Goal: Task Accomplishment & Management: Complete application form

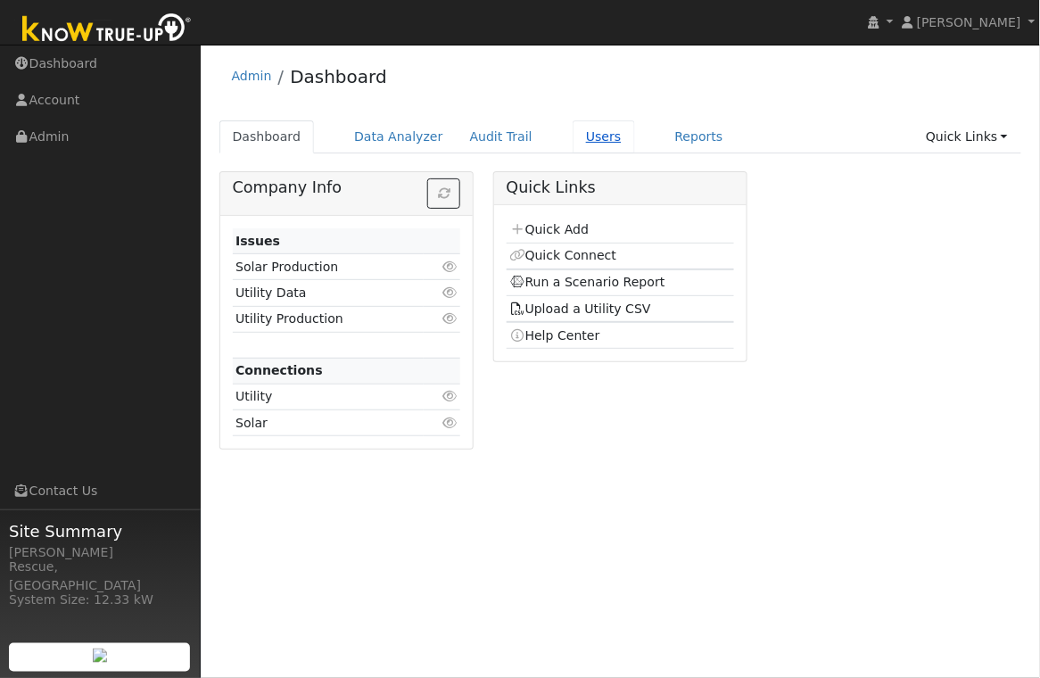
click at [595, 141] on link "Users" at bounding box center [604, 136] width 62 height 33
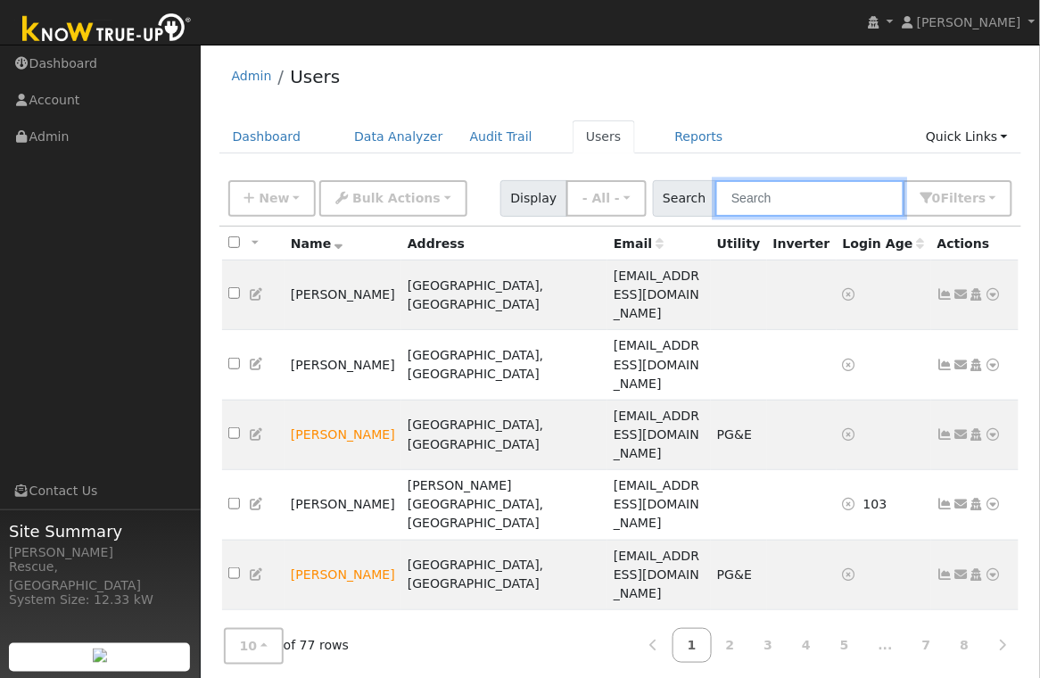
click at [805, 205] on input "text" at bounding box center [809, 198] width 189 height 37
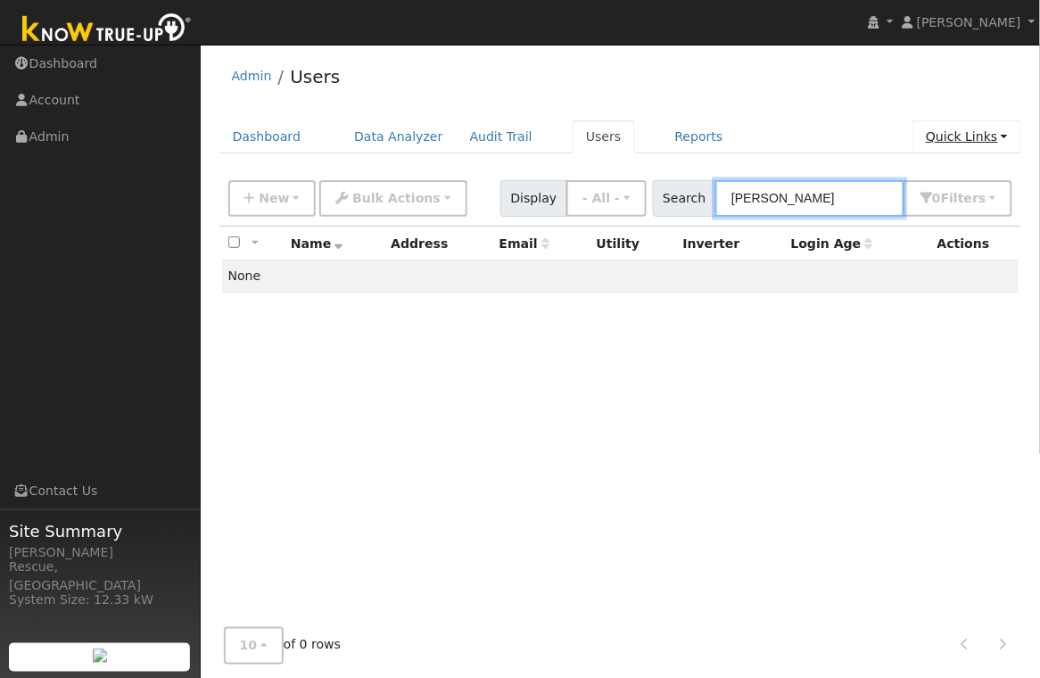
type input "[PERSON_NAME]"
click at [973, 134] on link "Quick Links" at bounding box center [966, 136] width 109 height 33
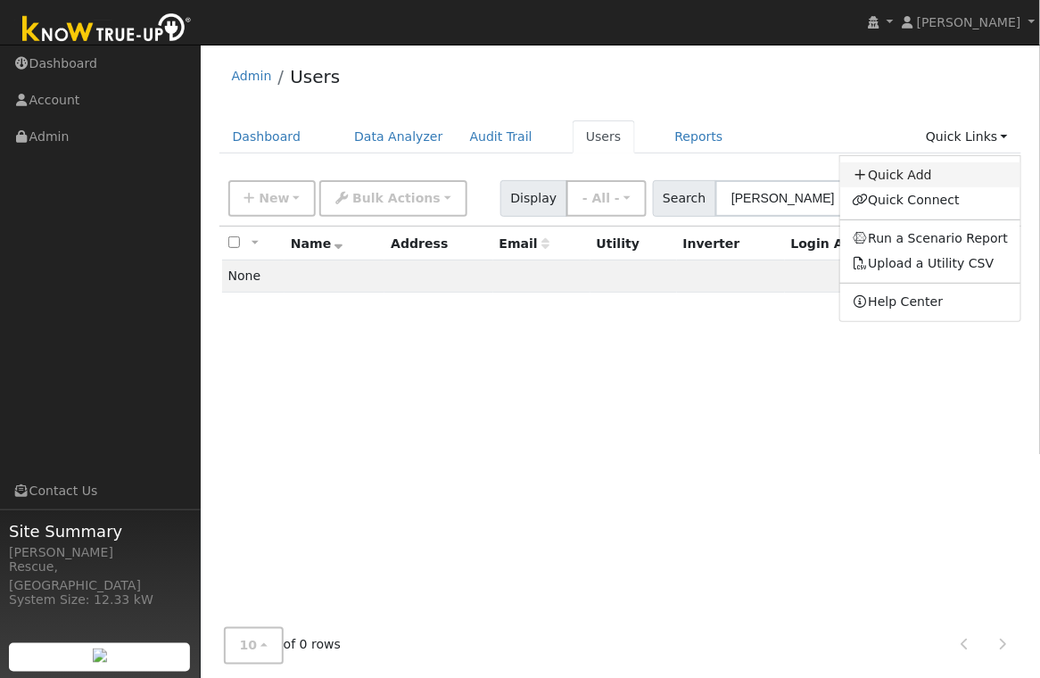
drag, startPoint x: 919, startPoint y: 179, endPoint x: 937, endPoint y: 195, distance: 24.7
click at [919, 179] on link "Quick Add" at bounding box center [930, 174] width 181 height 25
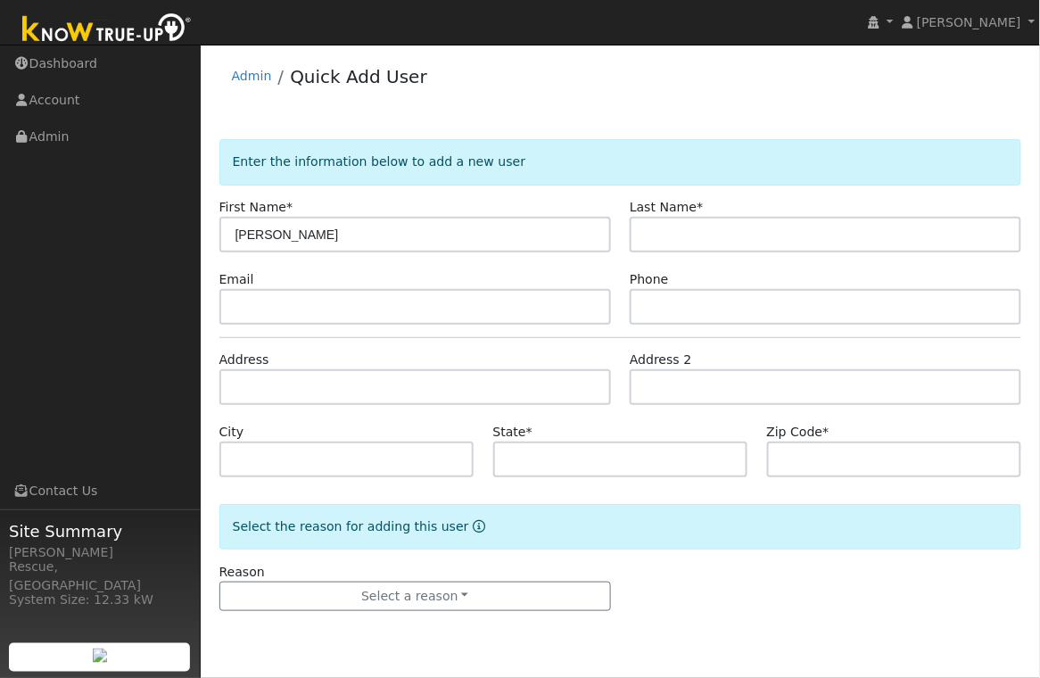
type input "[PERSON_NAME]"
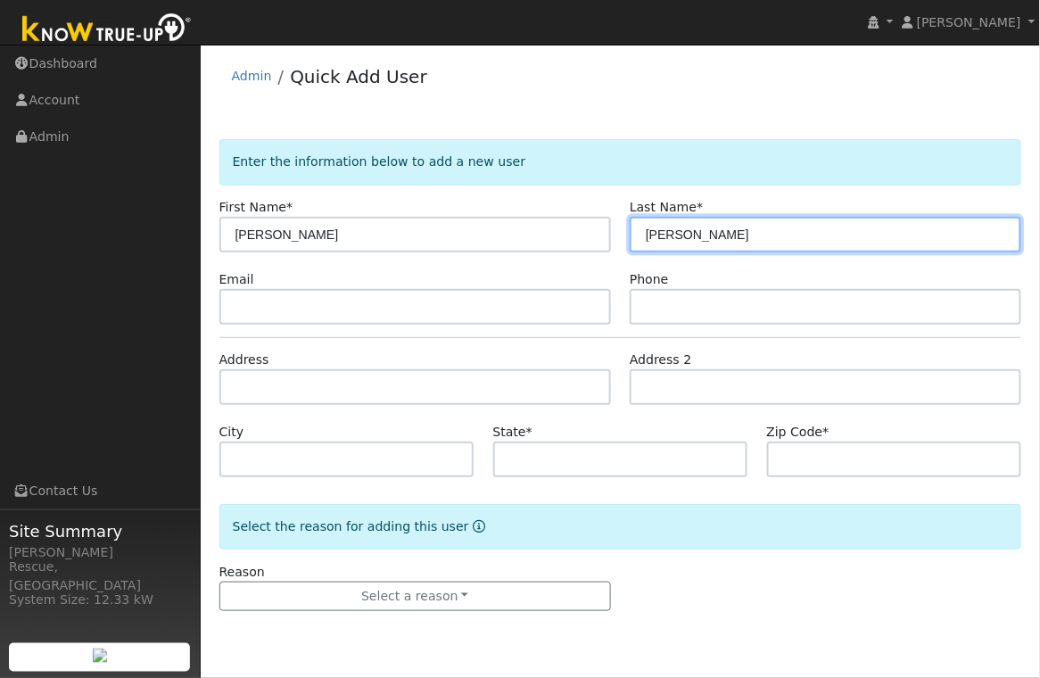
type input "[PERSON_NAME]"
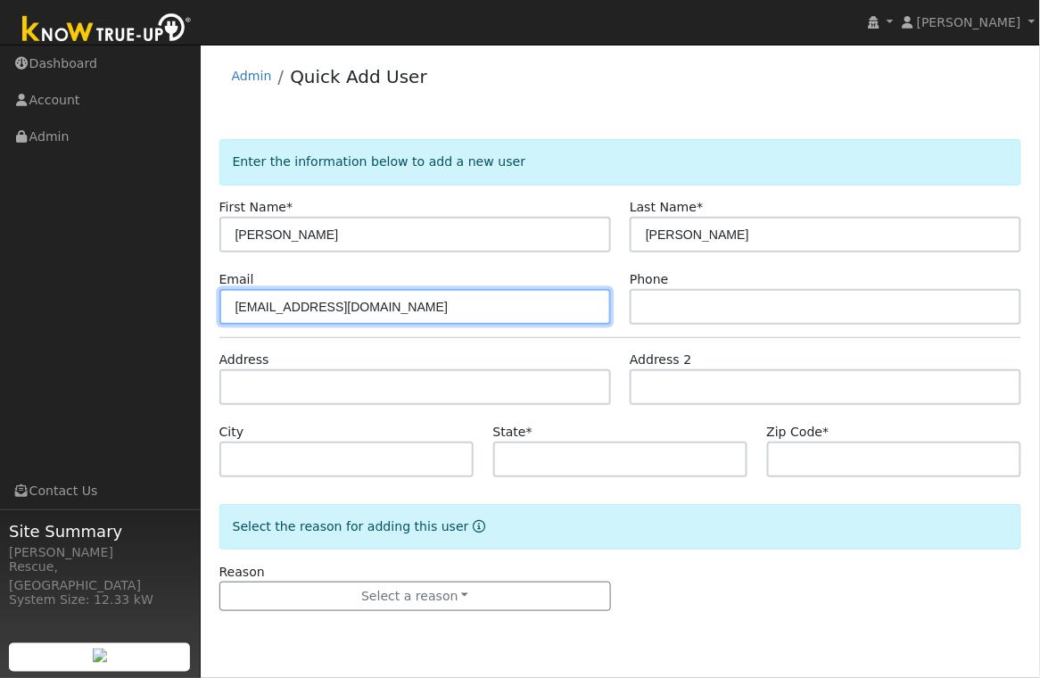
type input "[EMAIL_ADDRESS][DOMAIN_NAME]"
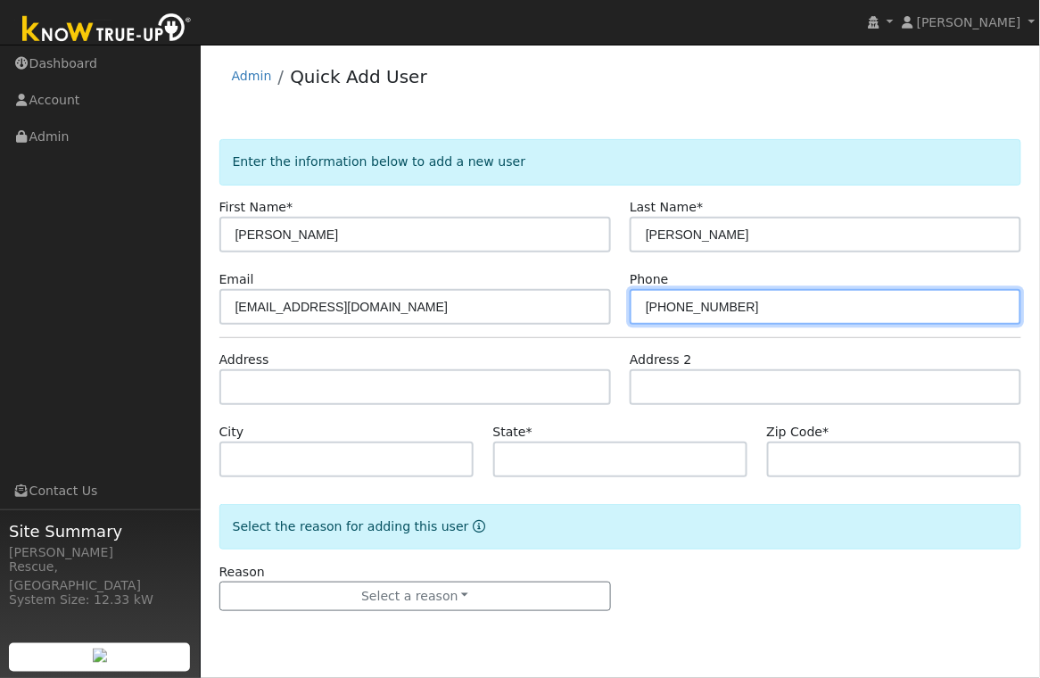
type input "[PHONE_NUMBER]"
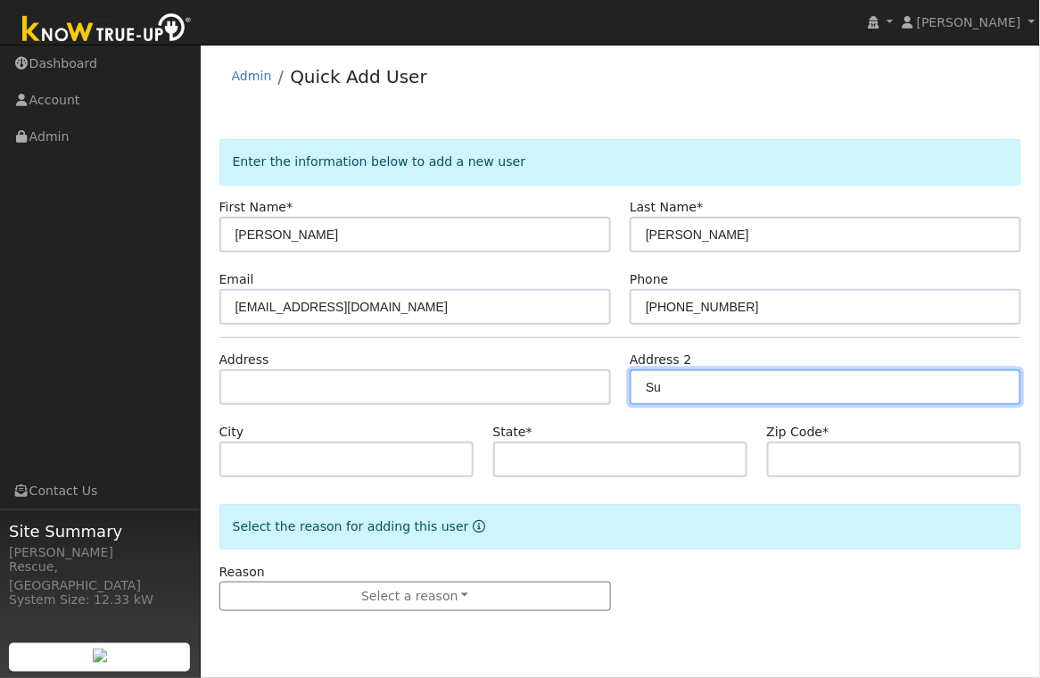
type input "S"
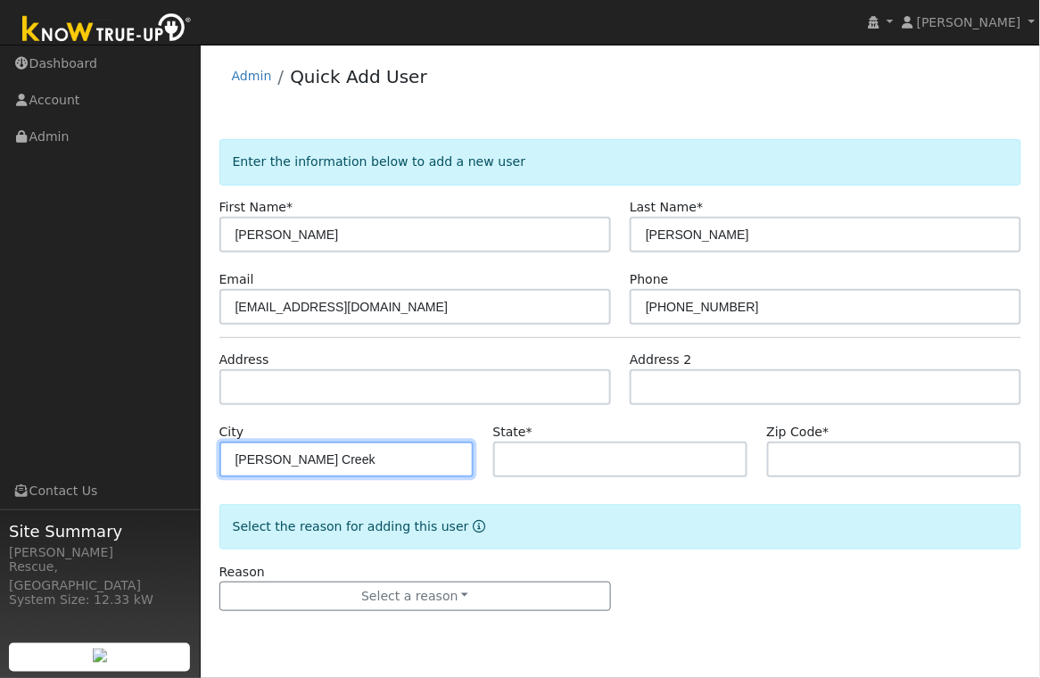
type input "[PERSON_NAME] Creek"
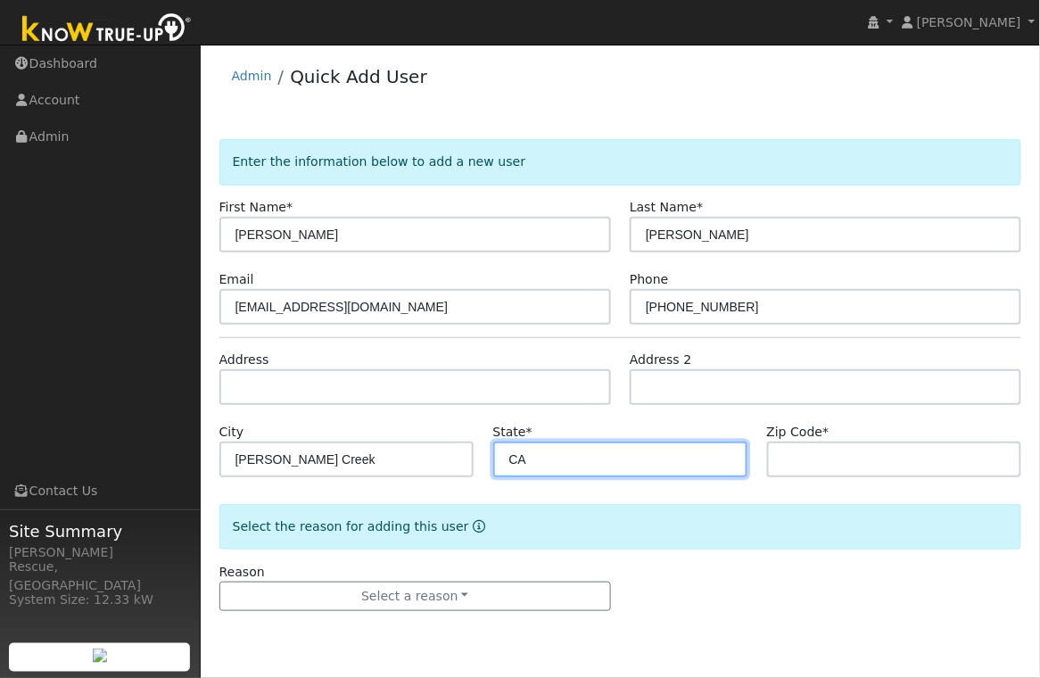
type input "CA"
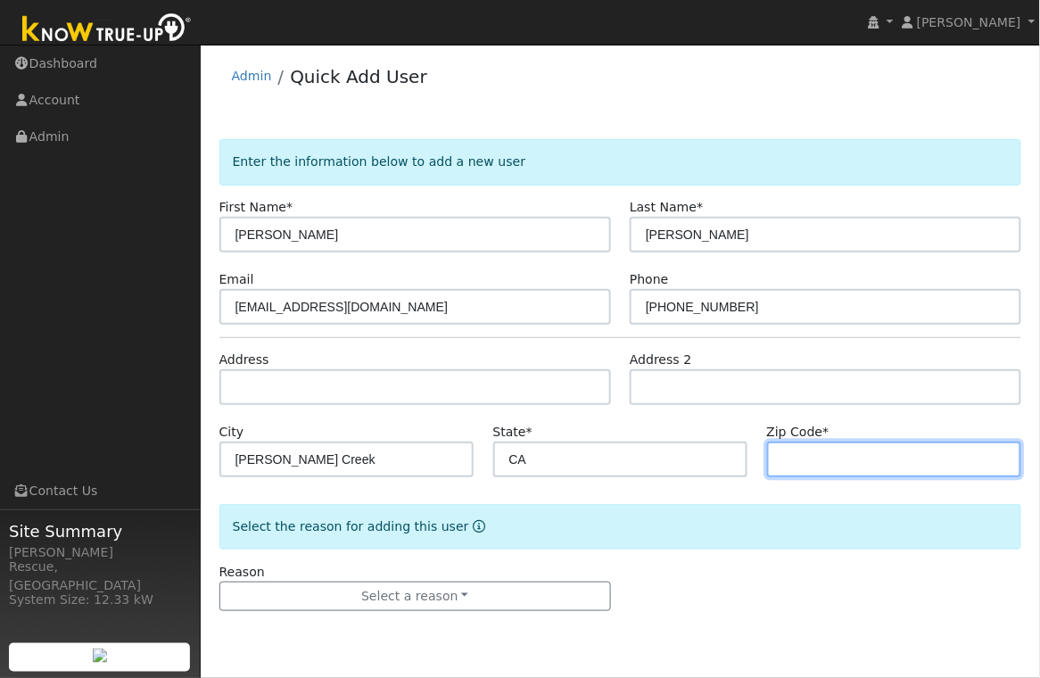
type input "9"
click at [805, 463] on input "text" at bounding box center [894, 460] width 255 height 36
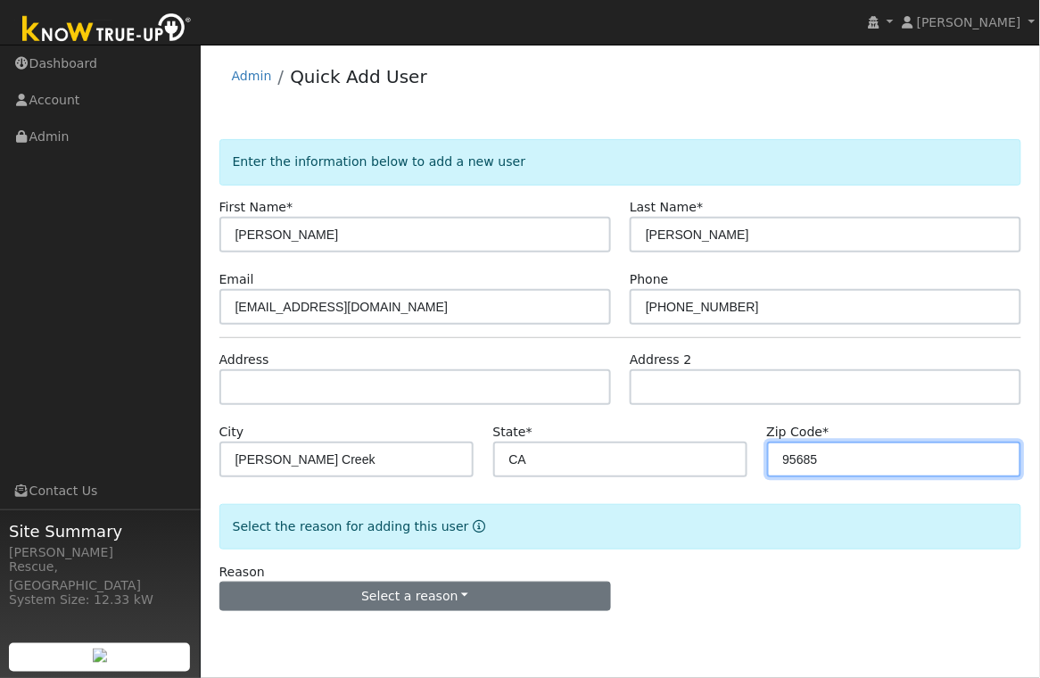
type input "95685"
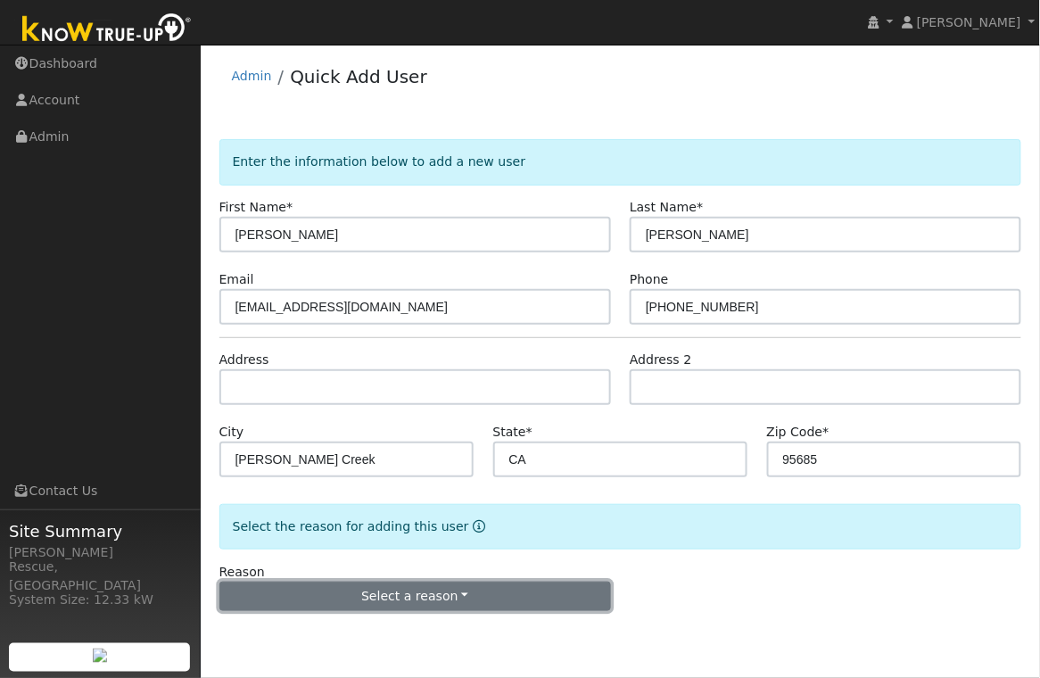
click at [549, 604] on button "Select a reason" at bounding box center [415, 597] width 392 height 30
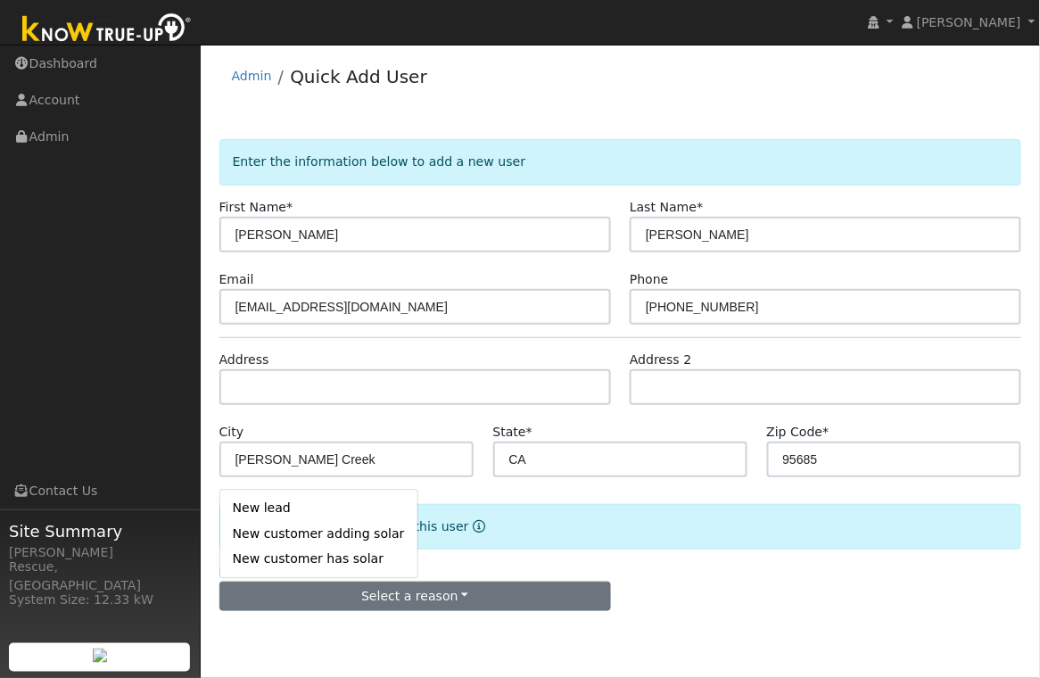
click at [293, 505] on link "New lead" at bounding box center [318, 508] width 197 height 25
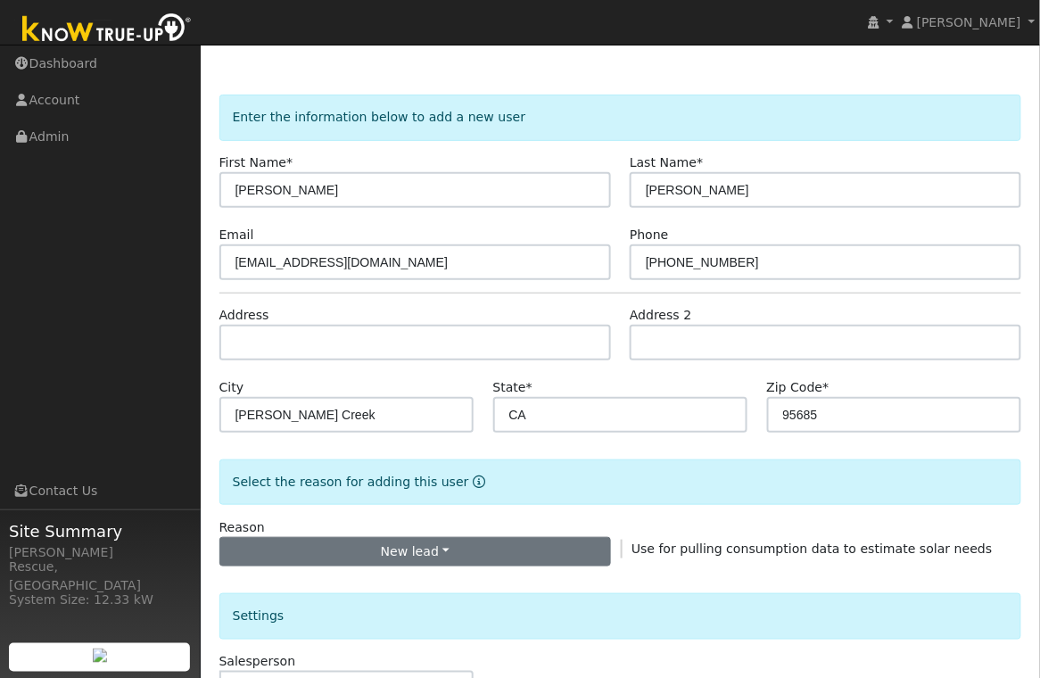
scroll to position [150, 0]
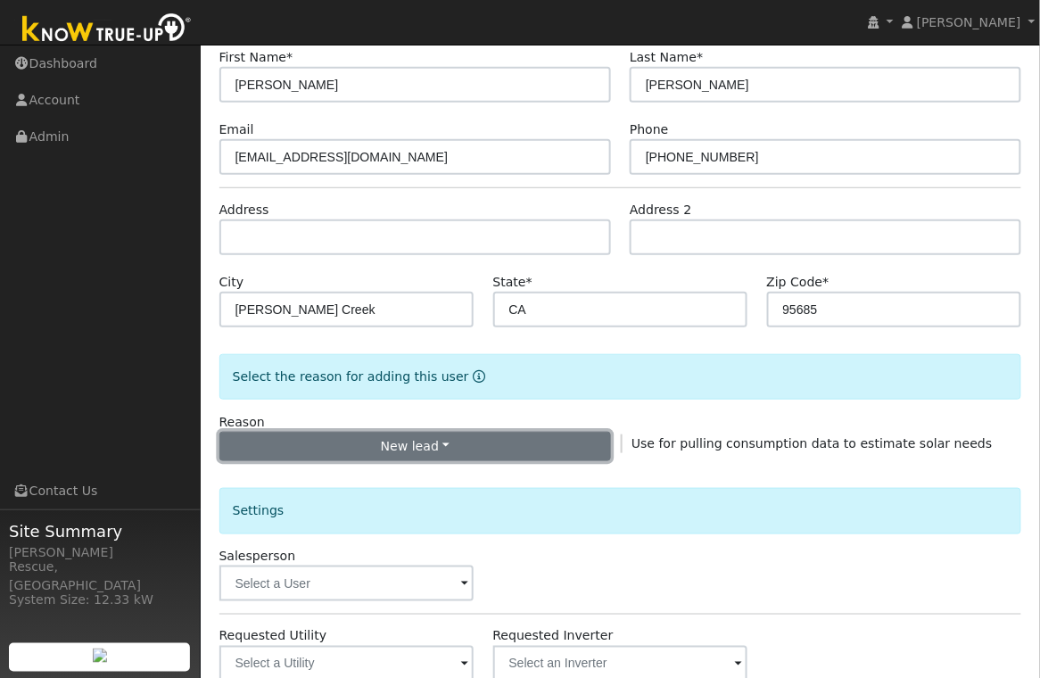
click at [436, 435] on button "New lead" at bounding box center [415, 447] width 392 height 30
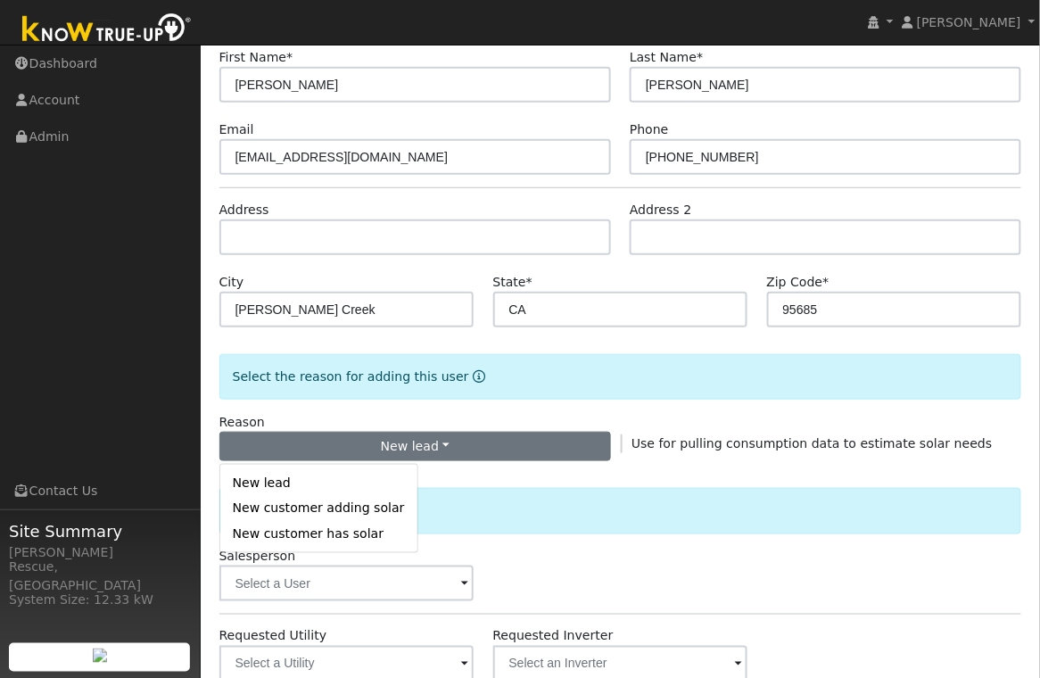
click at [368, 531] on link "New customer has solar" at bounding box center [318, 533] width 197 height 25
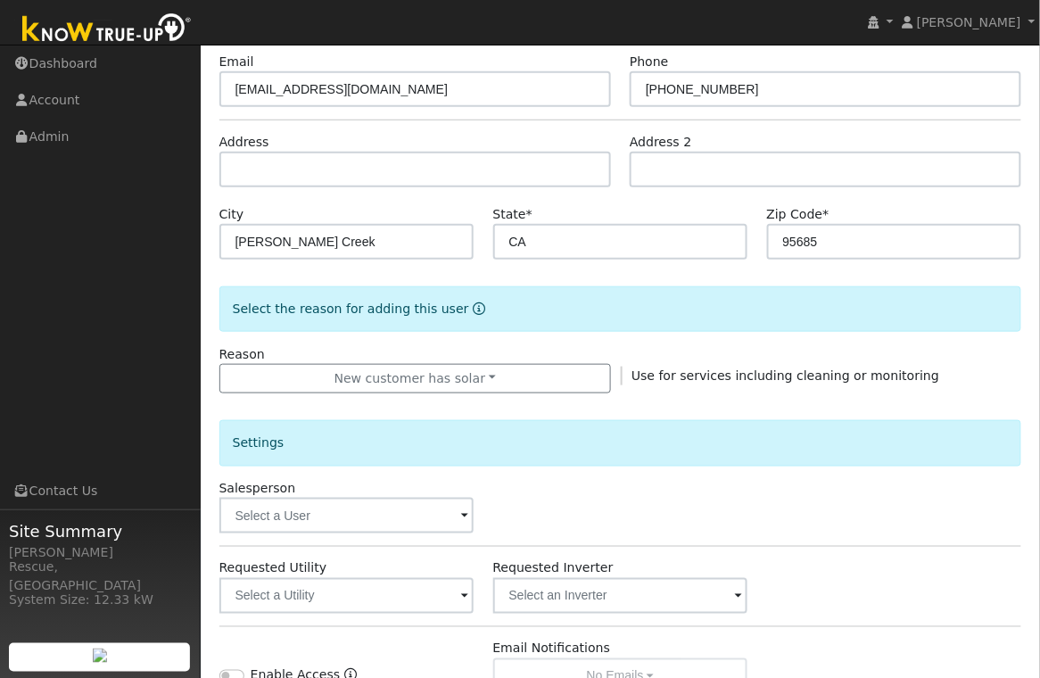
scroll to position [290, 0]
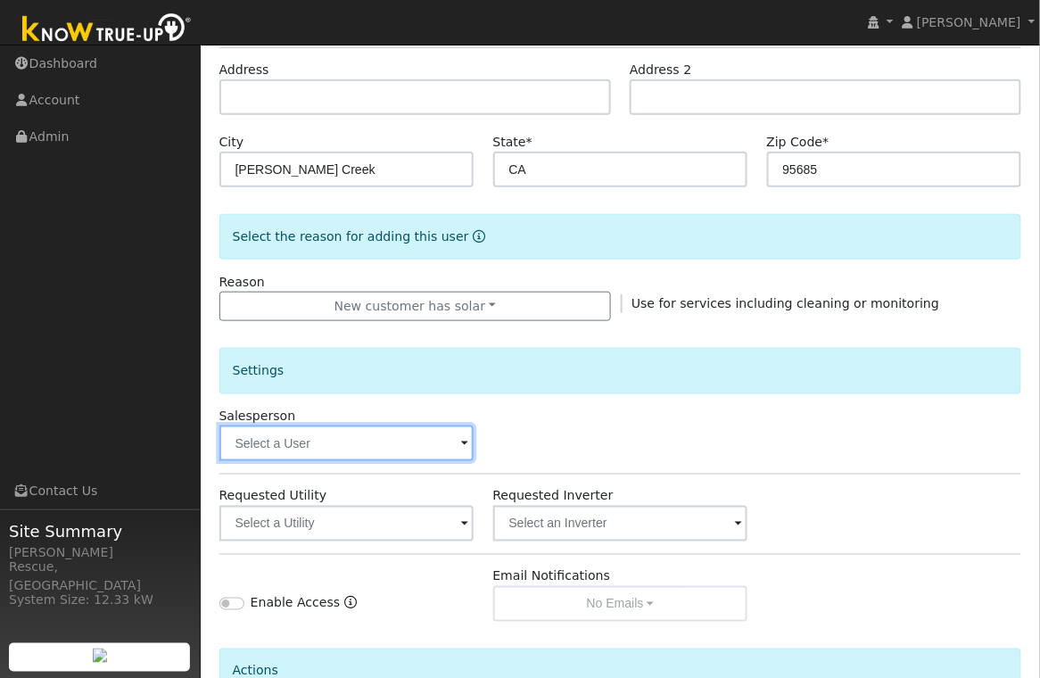
click at [374, 442] on input "text" at bounding box center [346, 443] width 255 height 36
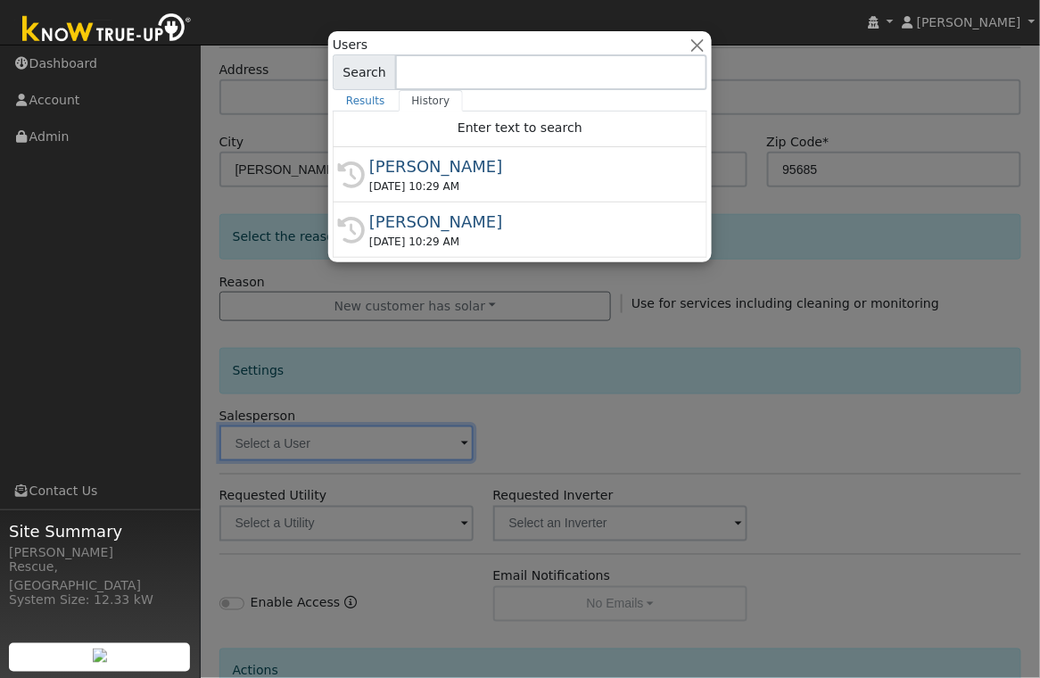
drag, startPoint x: 472, startPoint y: 182, endPoint x: 466, endPoint y: 196, distance: 15.6
click at [472, 182] on div "09/23/2025 10:29 AM" at bounding box center [528, 186] width 318 height 16
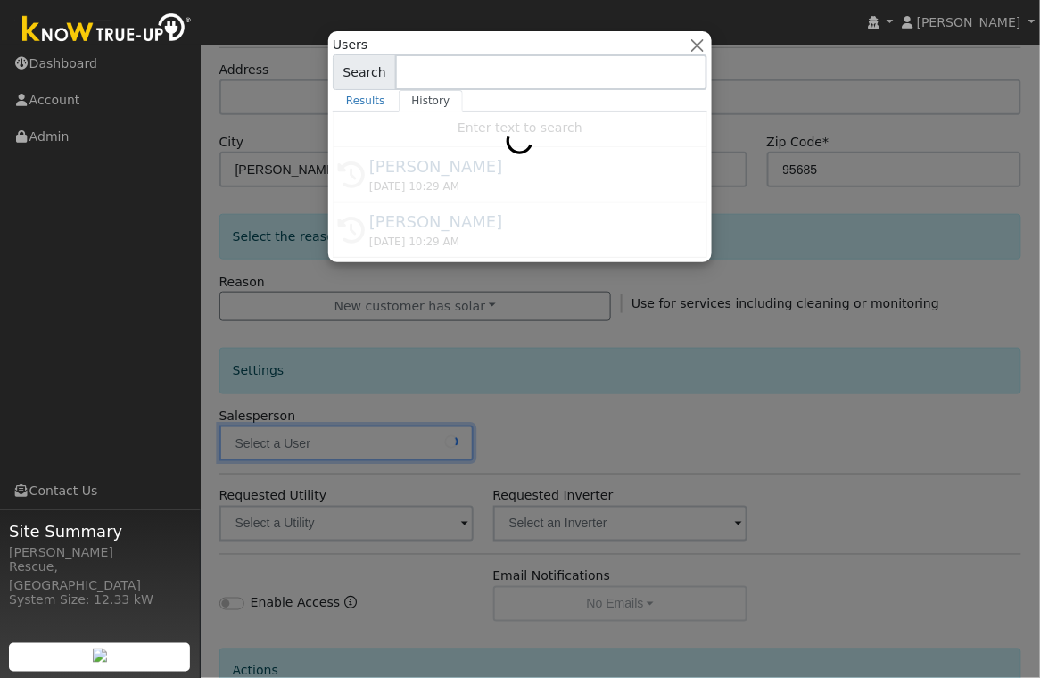
type input "[PERSON_NAME]"
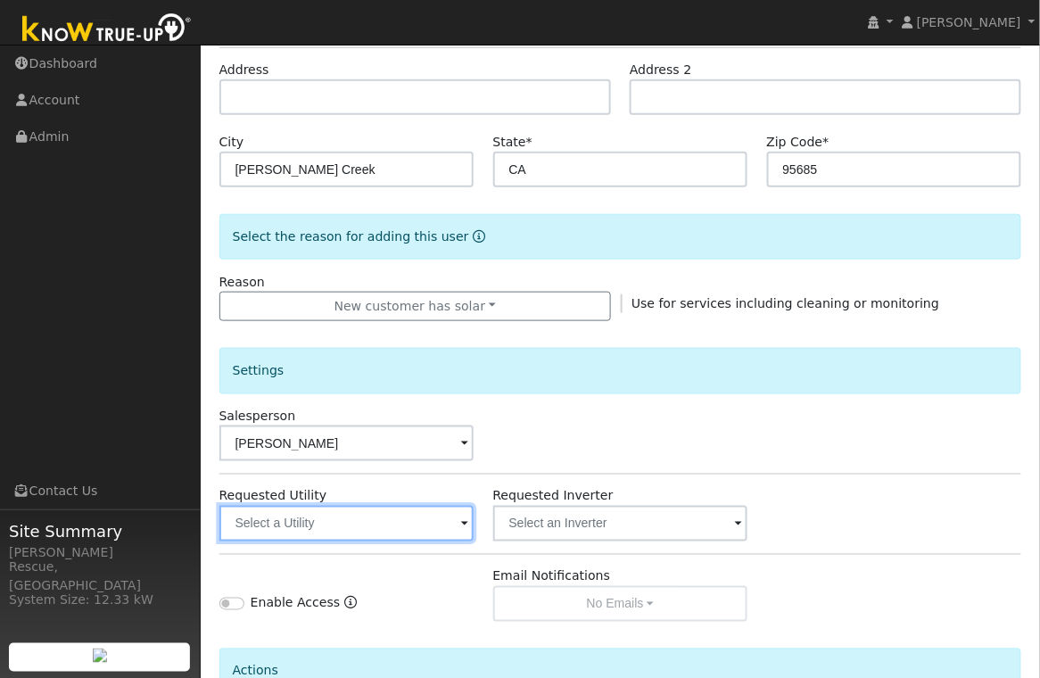
click at [418, 531] on input "text" at bounding box center [346, 524] width 255 height 36
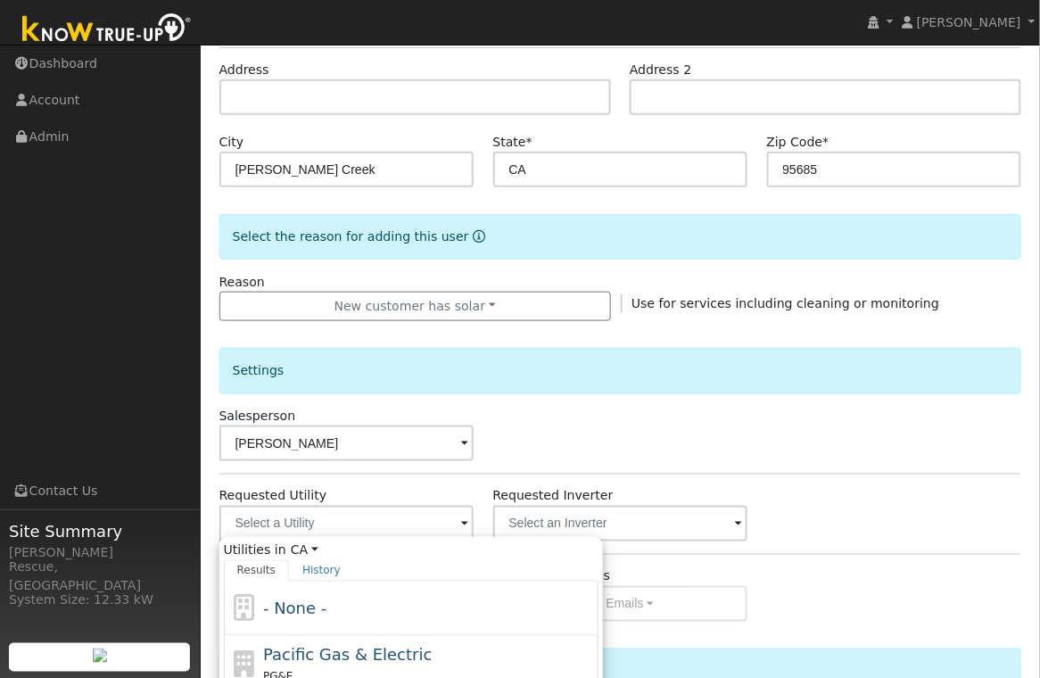
drag, startPoint x: 386, startPoint y: 655, endPoint x: 400, endPoint y: 651, distance: 13.8
click at [387, 654] on span "Pacific Gas & Electric" at bounding box center [347, 655] width 169 height 19
type input "Pacific Gas & Electric"
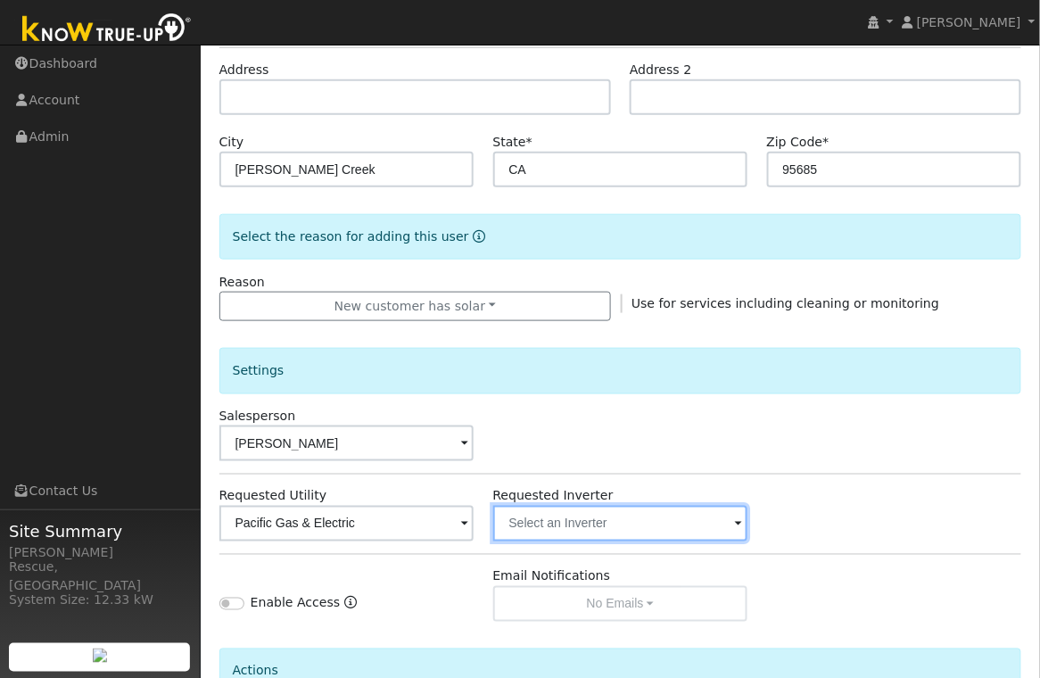
click at [648, 538] on input "text" at bounding box center [620, 524] width 255 height 36
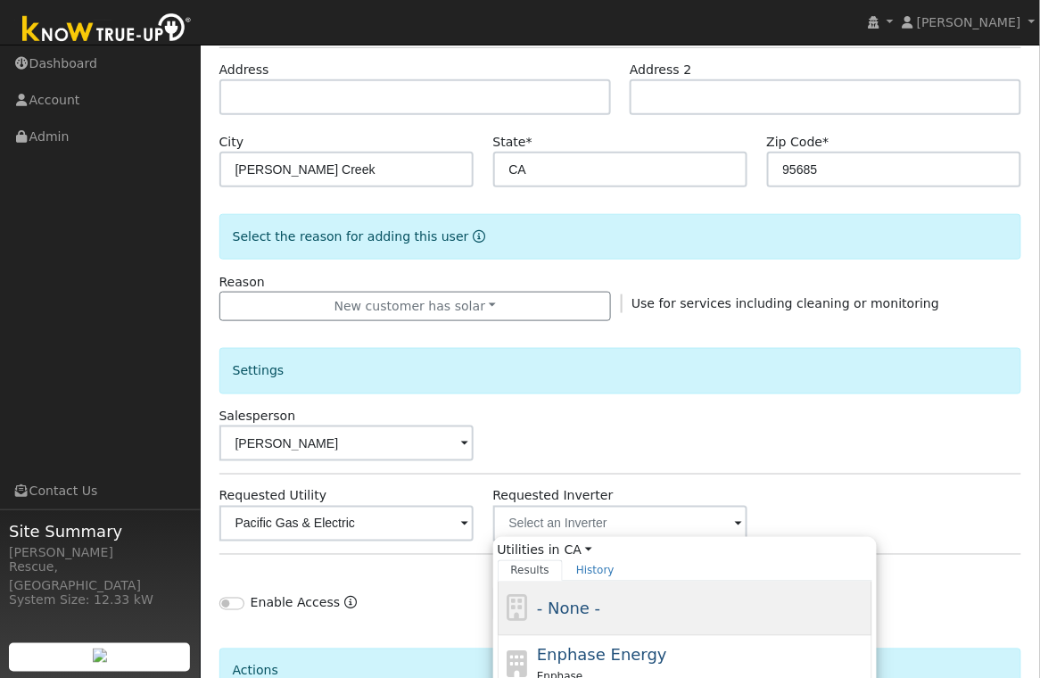
click at [617, 615] on div "- None -" at bounding box center [702, 609] width 331 height 24
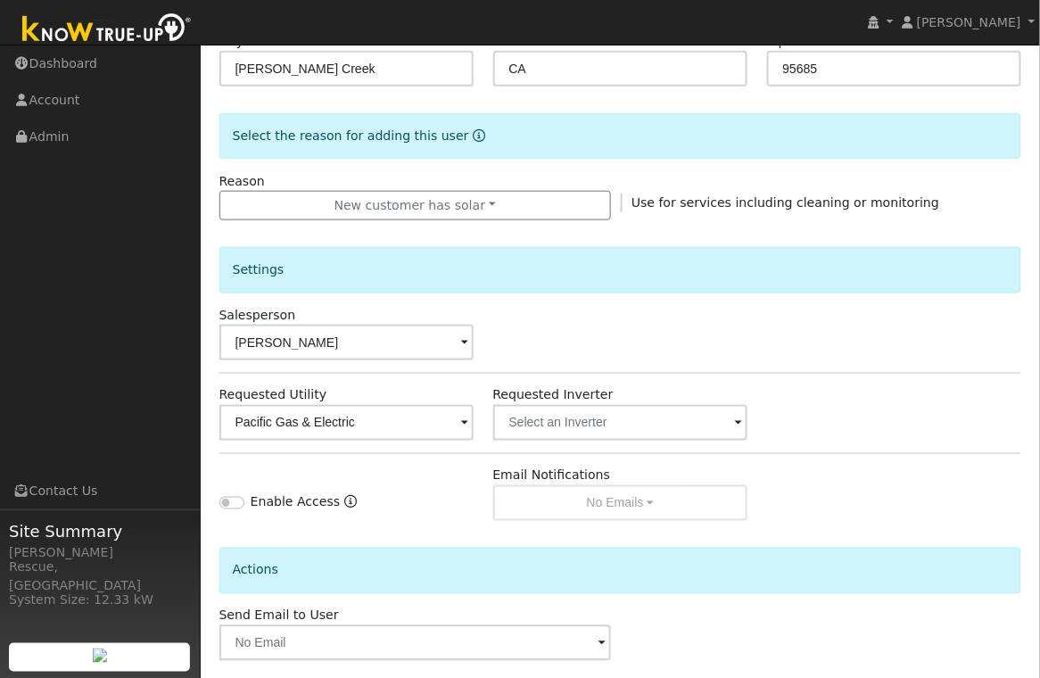
scroll to position [475, 0]
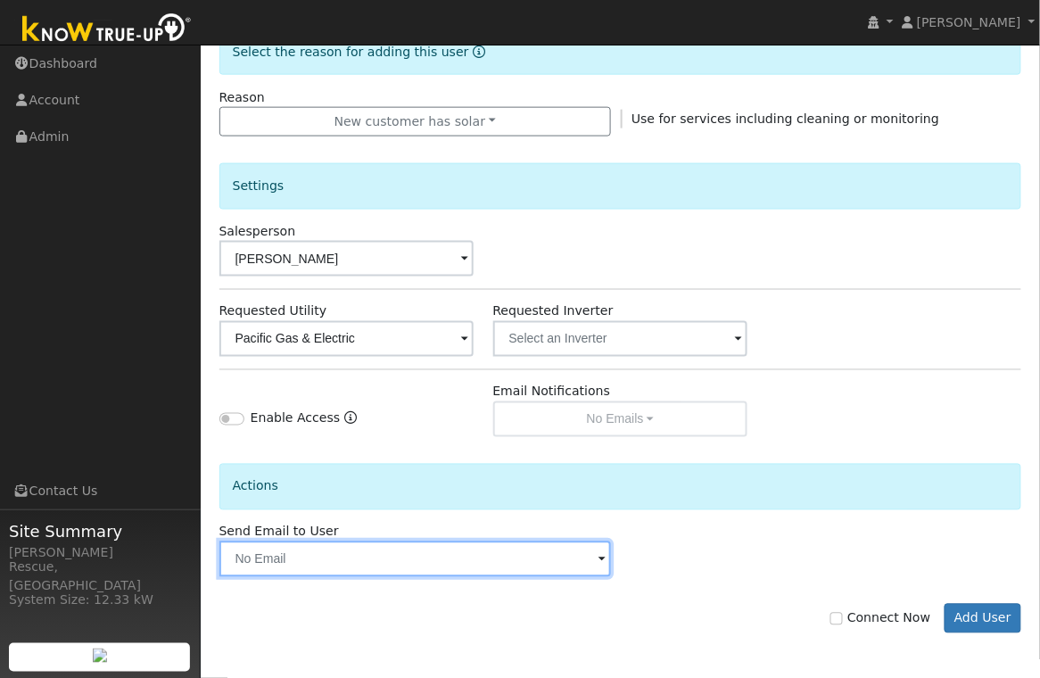
click at [399, 574] on input "text" at bounding box center [415, 559] width 392 height 36
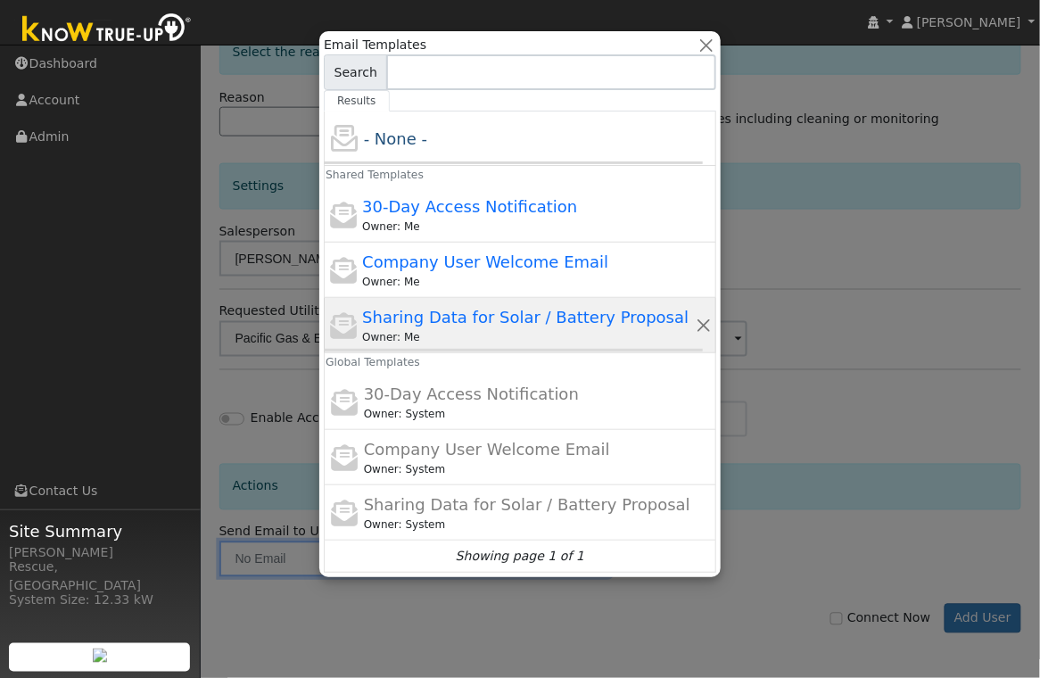
click at [491, 336] on div "Owner: Me" at bounding box center [528, 337] width 333 height 16
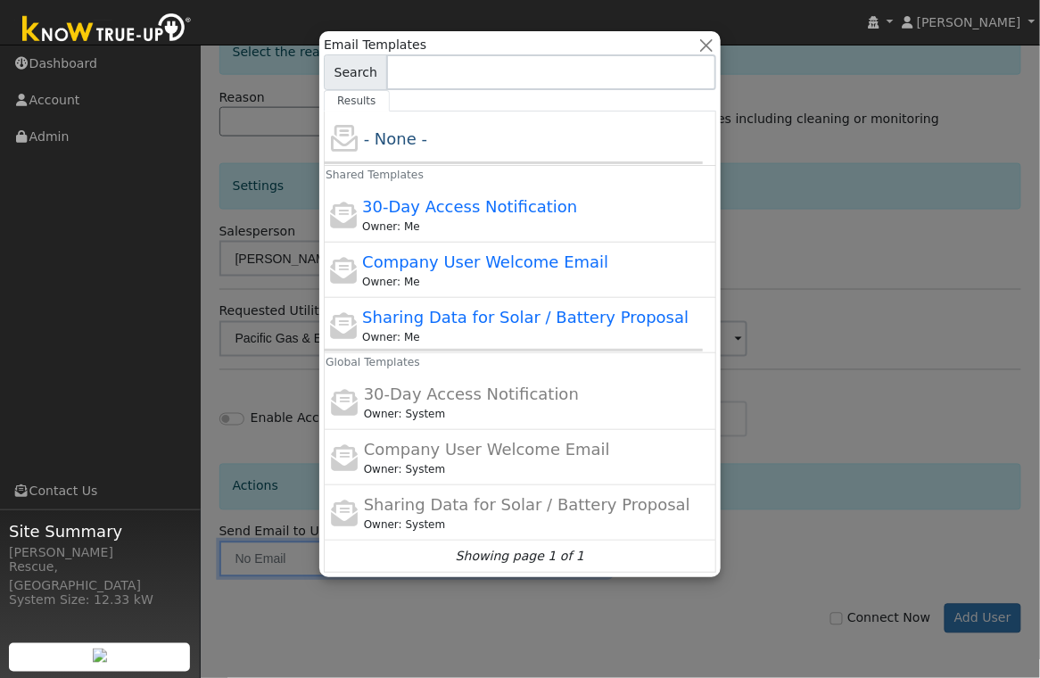
type input "Sharing Data for Solar / Battery Proposal"
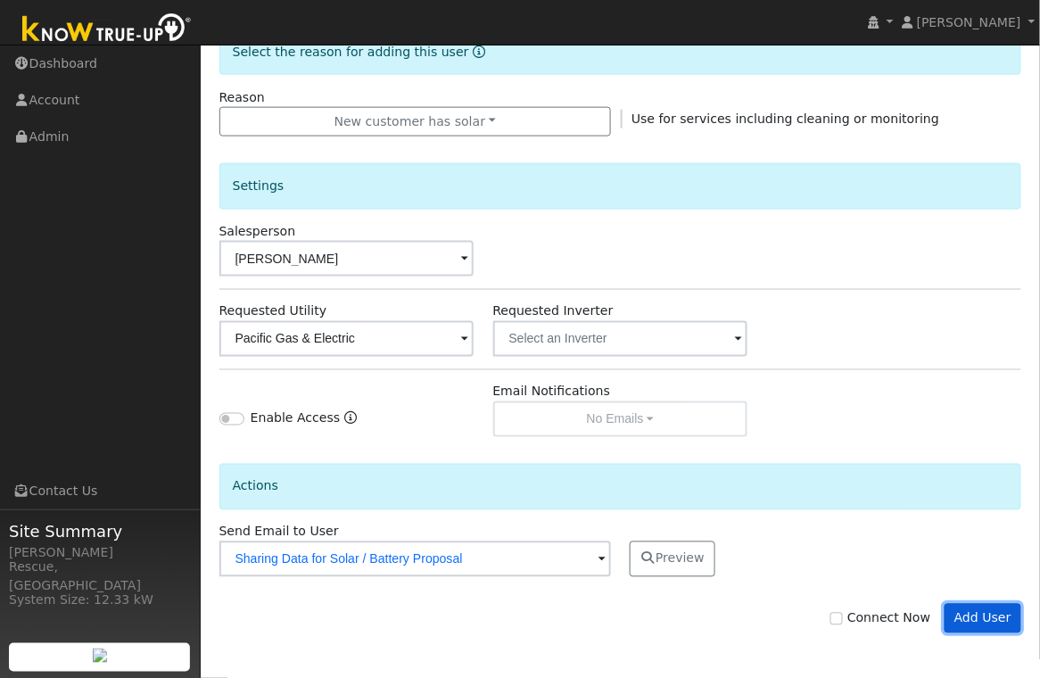
click at [969, 620] on button "Add User" at bounding box center [984, 619] width 78 height 30
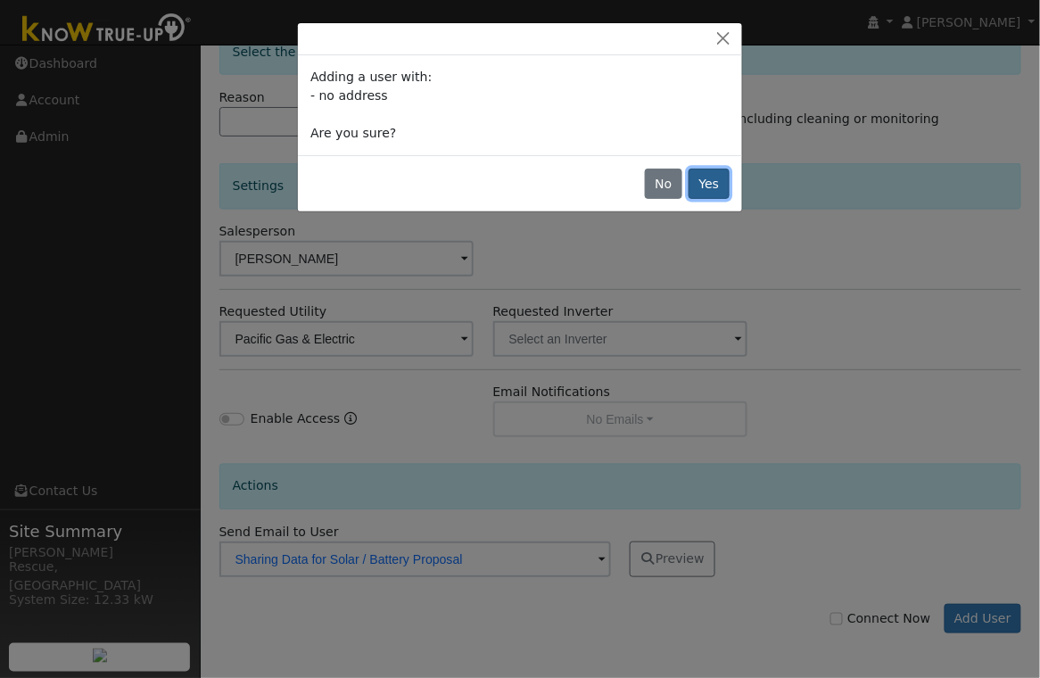
click at [714, 194] on button "Yes" at bounding box center [709, 184] width 41 height 30
